Goal: Navigation & Orientation: Find specific page/section

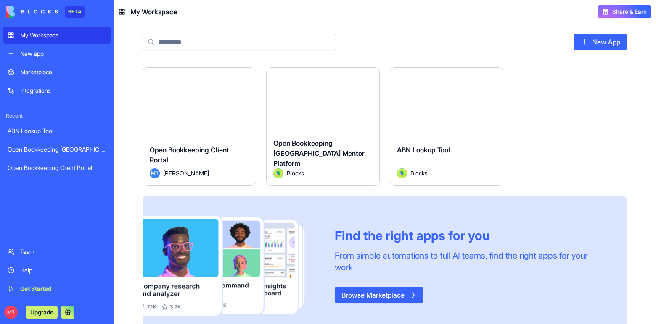
click at [60, 155] on link "Open Bookkeeping [GEOGRAPHIC_DATA] Mentor Platform" at bounding box center [57, 149] width 108 height 17
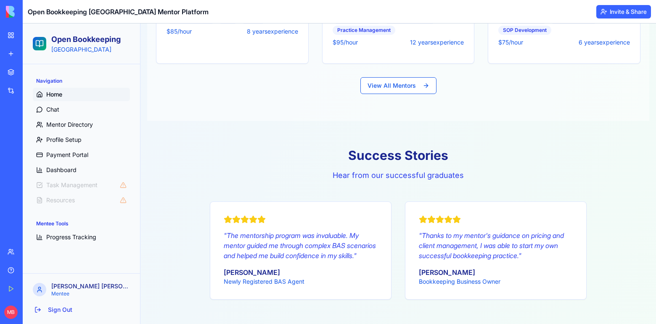
scroll to position [1004, 0]
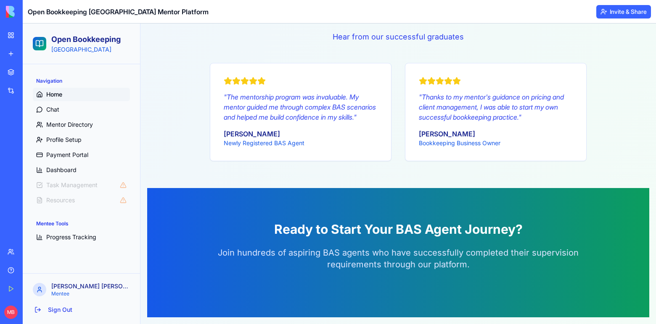
click at [195, 230] on section "Ready to Start Your BAS Agent Journey? Join hundreds of aspiring BAS agents who…" at bounding box center [398, 252] width 502 height 129
click at [616, 14] on button "Invite & Share" at bounding box center [623, 11] width 55 height 13
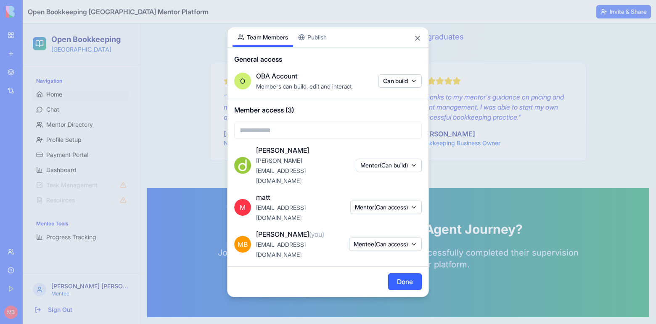
click at [333, 58] on body "BETA My Workspace New app Marketplace Integrations Recent ABN Lookup Tool Open …" at bounding box center [328, 162] width 656 height 324
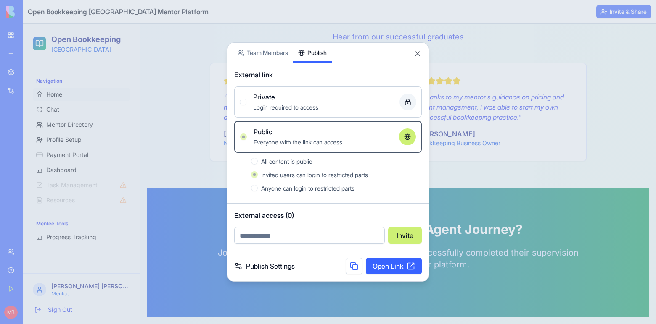
click at [391, 267] on link "Open Link" at bounding box center [394, 266] width 56 height 17
click at [419, 52] on button "Close" at bounding box center [417, 54] width 8 height 8
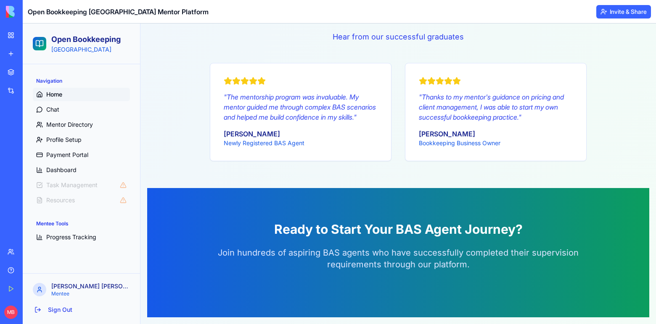
click at [80, 184] on li "Task Management" at bounding box center [81, 185] width 97 height 13
click at [127, 187] on li "Task Management" at bounding box center [81, 185] width 97 height 13
click at [15, 13] on img at bounding box center [32, 12] width 52 height 12
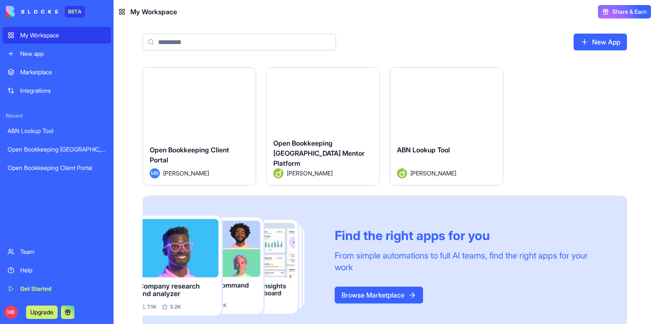
click at [65, 152] on div "Open Bookkeeping [GEOGRAPHIC_DATA] Mentor Platform" at bounding box center [57, 149] width 98 height 8
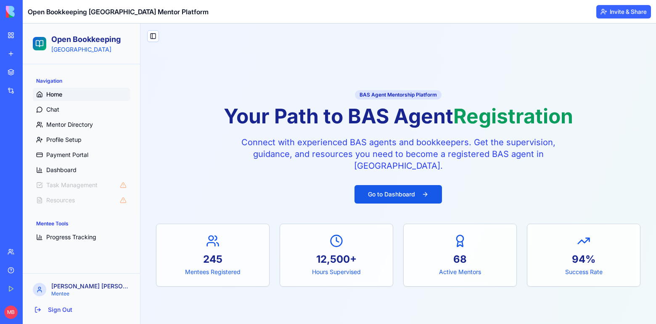
click at [123, 187] on li "Task Management" at bounding box center [81, 185] width 97 height 13
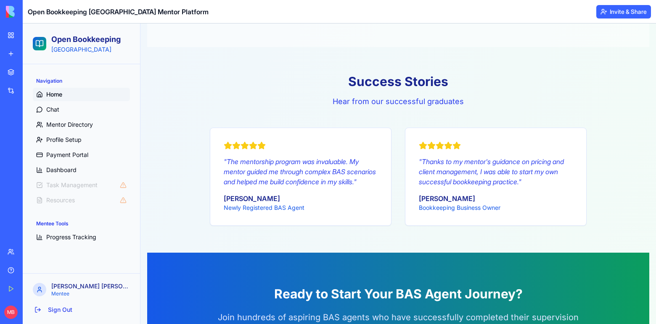
scroll to position [1004, 0]
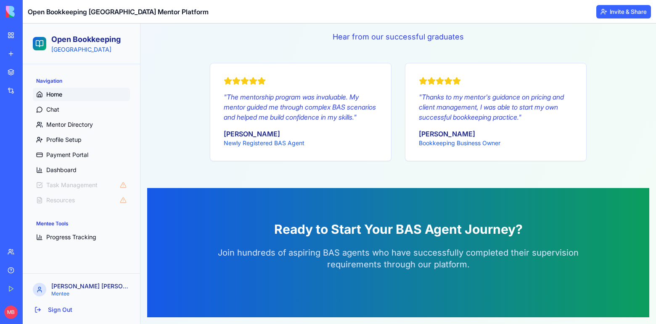
click at [69, 201] on li "Resources" at bounding box center [81, 200] width 97 height 13
click at [127, 204] on li "Resources" at bounding box center [81, 200] width 97 height 13
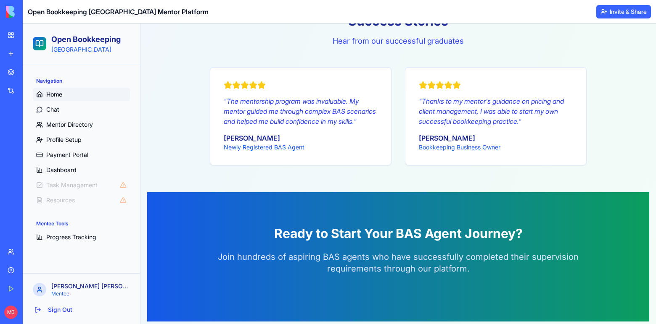
scroll to position [998, 0]
